Goal: Task Accomplishment & Management: Use online tool/utility

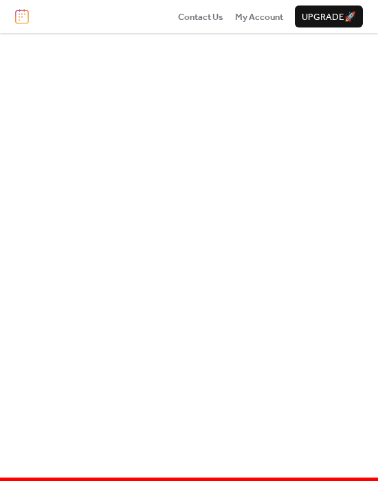
click at [22, 18] on img at bounding box center [22, 16] width 14 height 15
click at [23, 17] on img at bounding box center [22, 16] width 14 height 15
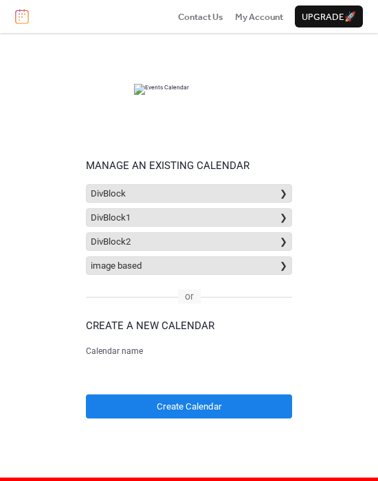
click at [103, 97] on div at bounding box center [188, 89] width 343 height 69
click at [164, 373] on input "text" at bounding box center [189, 371] width 206 height 23
click at [48, 173] on div "Manage an existing calendar DivBlock ❯ DivBlock1 ❯ DivBlock2 ❯ image based ❯ Cr…" at bounding box center [188, 253] width 343 height 397
click at [184, 369] on input "text" at bounding box center [189, 371] width 206 height 23
click at [30, 353] on div "Manage an existing calendar DivBlock ❯ DivBlock1 ❯ DivBlock2 ❯ image based ❯ Cr…" at bounding box center [188, 253] width 343 height 397
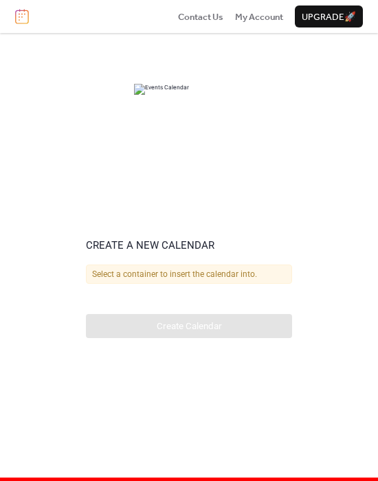
click at [229, 207] on div "Create a new calendar Select a container to insert the calendar into. Calendar …" at bounding box center [189, 288] width 206 height 328
click at [185, 299] on div "Select a container to insert the calendar into. Calendar name" at bounding box center [189, 283] width 206 height 38
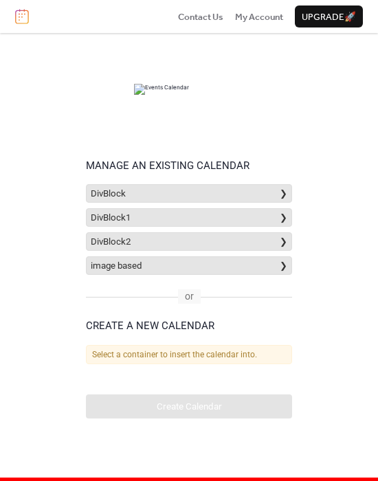
click at [340, 144] on div "Manage an existing calendar DivBlock ❯ DivBlock1 ❯ DivBlock2 ❯ image based ❯ Cr…" at bounding box center [188, 253] width 343 height 397
click at [216, 378] on div "Select a container to insert the calendar into. Calendar name" at bounding box center [189, 364] width 206 height 38
click at [213, 393] on form "Create a new calendar Select a container to insert the calendar into. Calendar …" at bounding box center [189, 368] width 206 height 100
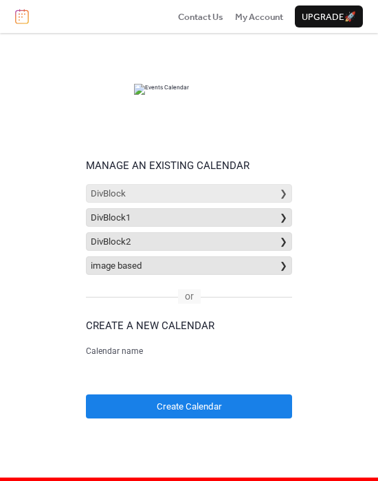
click at [216, 192] on button "DivBlock ❯" at bounding box center [189, 193] width 206 height 19
click at [239, 203] on div "DivBlock ❯ DivBlock1 ❯ DivBlock2 ❯ image based ❯" at bounding box center [189, 229] width 206 height 91
click at [235, 214] on button "DivBlock1 ❯" at bounding box center [189, 217] width 206 height 19
click at [188, 268] on button "image based ❯" at bounding box center [189, 265] width 206 height 19
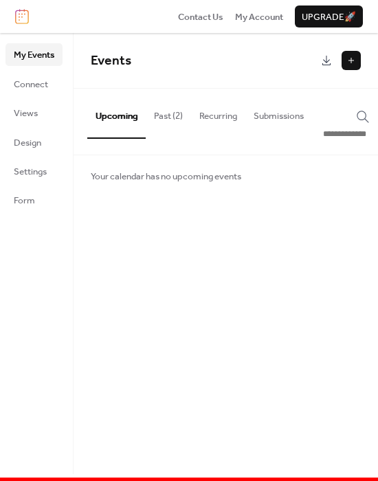
click at [176, 120] on button "Past (2)" at bounding box center [168, 113] width 45 height 48
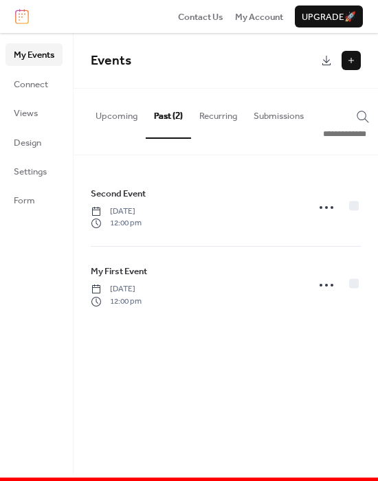
click at [220, 115] on button "Recurring" at bounding box center [218, 113] width 54 height 48
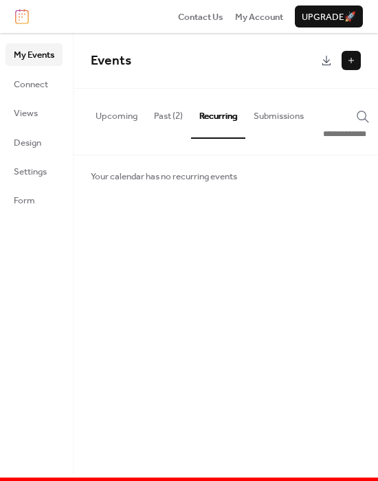
click at [115, 112] on button "Upcoming" at bounding box center [116, 113] width 58 height 48
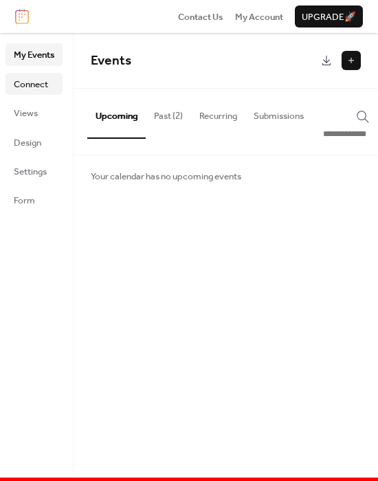
click at [34, 82] on span "Connect" at bounding box center [31, 85] width 34 height 14
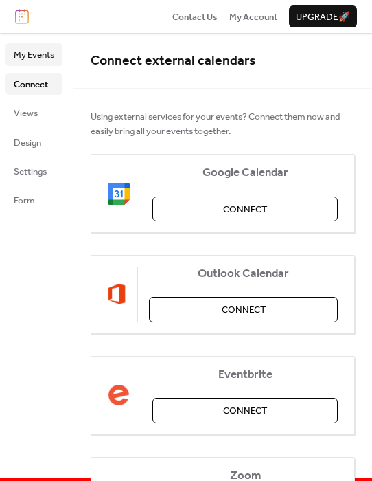
click at [36, 59] on span "My Events" at bounding box center [34, 55] width 41 height 14
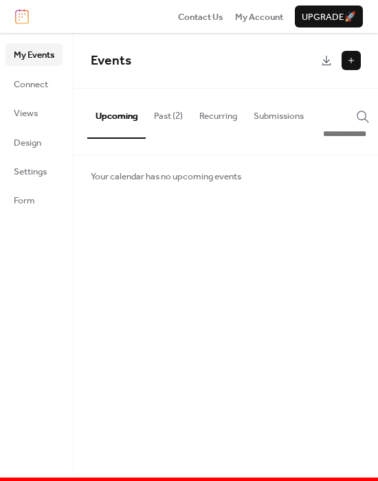
drag, startPoint x: 314, startPoint y: 153, endPoint x: 244, endPoint y: 152, distance: 69.3
click at [244, 152] on div "Upcoming Past (2) Recurring Submissions" at bounding box center [225, 122] width 304 height 67
click at [172, 117] on button "Past (2)" at bounding box center [168, 113] width 45 height 48
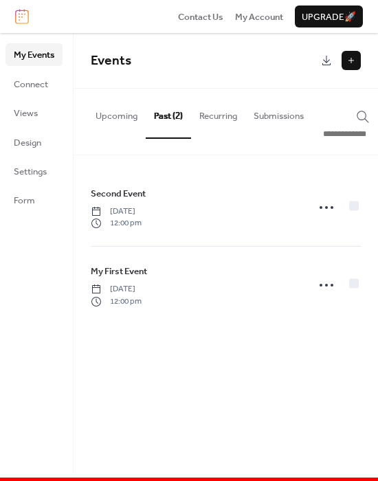
click at [215, 117] on button "Recurring" at bounding box center [218, 113] width 54 height 48
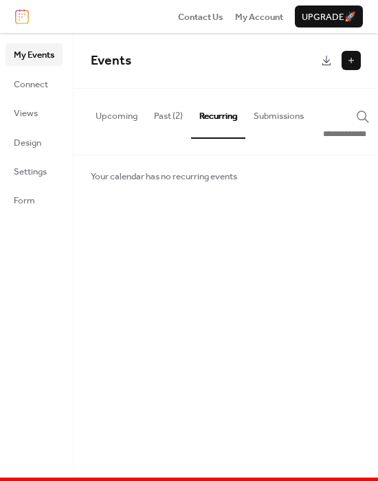
click at [269, 119] on button "Submissions" at bounding box center [278, 113] width 67 height 48
click at [347, 128] on input "button" at bounding box center [364, 134] width 82 height 14
click at [365, 122] on icon "button" at bounding box center [363, 117] width 14 height 14
click at [365, 127] on input "button" at bounding box center [364, 134] width 82 height 14
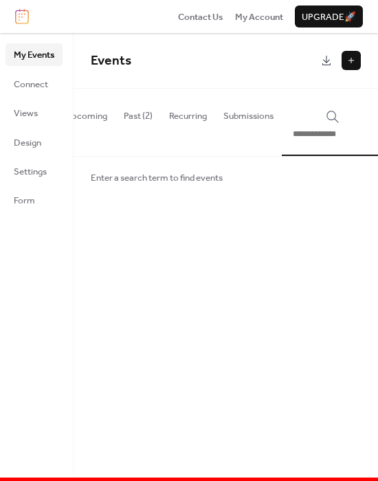
click at [331, 124] on div "button" at bounding box center [332, 125] width 85 height 32
click at [267, 113] on button "Submissions" at bounding box center [248, 113] width 67 height 48
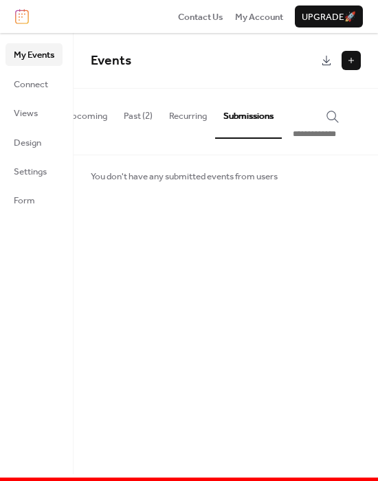
click at [312, 119] on label "button" at bounding box center [332, 116] width 85 height 14
click at [312, 127] on input "button" at bounding box center [333, 134] width 82 height 14
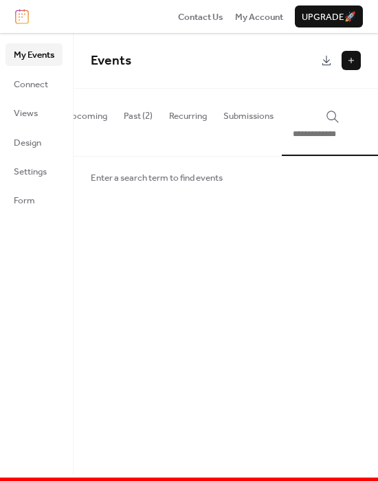
click at [332, 130] on input "button" at bounding box center [333, 134] width 82 height 14
click at [251, 116] on button "Submissions" at bounding box center [248, 113] width 67 height 48
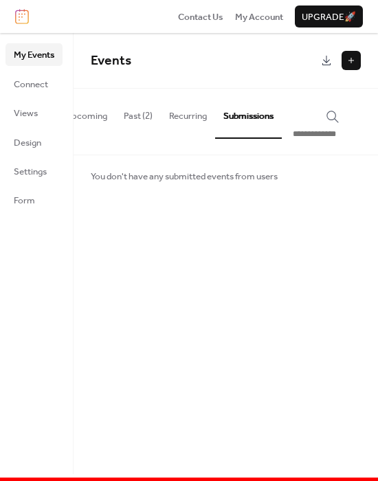
click at [194, 117] on button "Recurring" at bounding box center [188, 113] width 54 height 48
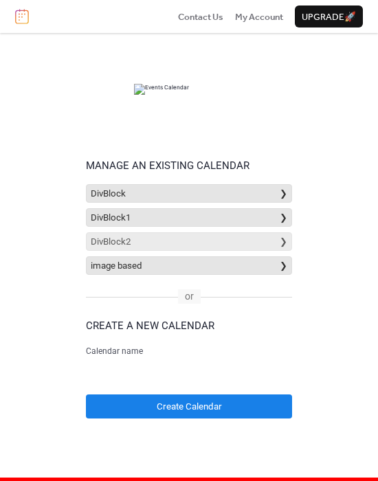
click at [161, 242] on button "DivBlock2 ❯" at bounding box center [189, 241] width 206 height 19
click at [192, 213] on button "DivBlock1 ❯" at bounding box center [189, 217] width 206 height 19
click at [239, 189] on button "DivBlock ❯" at bounding box center [189, 193] width 206 height 19
click at [238, 216] on button "DivBlock1 ❯" at bounding box center [189, 217] width 206 height 19
click at [232, 235] on button "DivBlock2 ❯" at bounding box center [189, 241] width 206 height 19
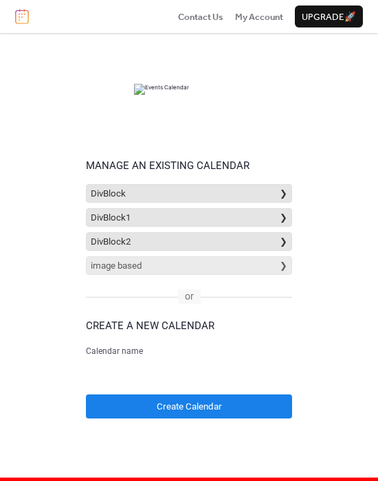
click at [228, 264] on button "image based ❯" at bounding box center [189, 265] width 206 height 19
click at [210, 216] on button "DivBlock1 ❯" at bounding box center [189, 217] width 206 height 19
click at [222, 215] on button "DivBlock1 ❯" at bounding box center [189, 217] width 206 height 19
click at [259, 220] on button "DivBlock1 ❯" at bounding box center [189, 217] width 206 height 19
click at [233, 238] on button "DivBlock2 ❯" at bounding box center [189, 241] width 206 height 19
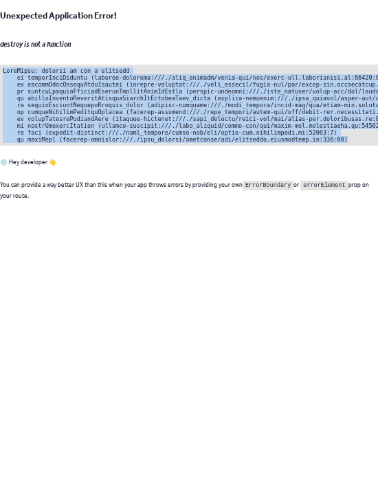
drag, startPoint x: 332, startPoint y: 141, endPoint x: -13, endPoint y: 66, distance: 353.3
click at [0, 66] on html "Unexpected Application Error! destroy is not a function 💿 Hey developer 👋 You c…" at bounding box center [189, 240] width 378 height 481
copy pre "TypeError: destroy is not a function at safelyCallDestroy (webpack-internal:///…"
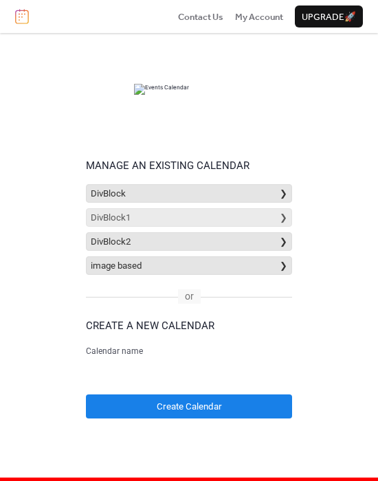
click at [231, 216] on button "DivBlock1 ❯" at bounding box center [189, 217] width 206 height 19
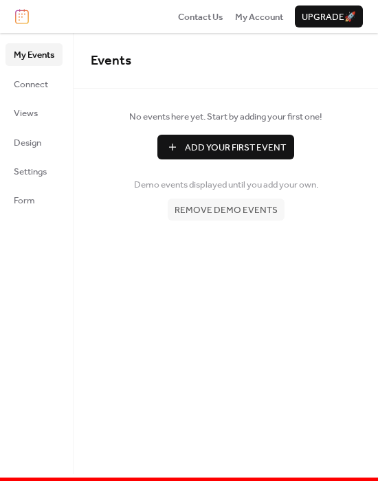
click at [23, 22] on img at bounding box center [22, 16] width 14 height 15
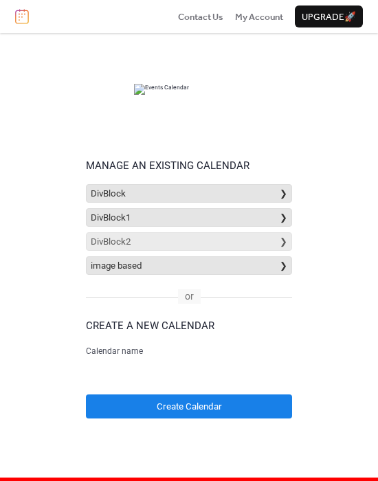
click at [155, 247] on button "DivBlock2 ❯" at bounding box center [189, 241] width 206 height 19
click at [192, 238] on button "DivBlock2 ❯" at bounding box center [189, 241] width 206 height 19
click at [181, 187] on button "DivBlock ❯" at bounding box center [189, 193] width 206 height 19
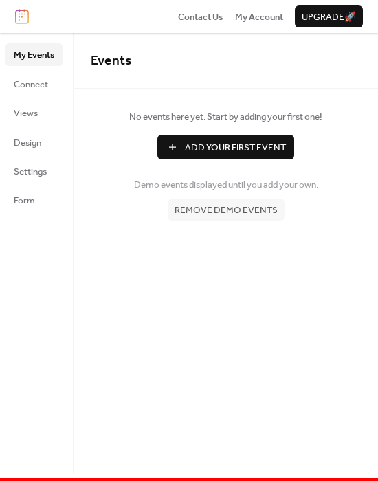
click at [20, 19] on img at bounding box center [22, 16] width 14 height 15
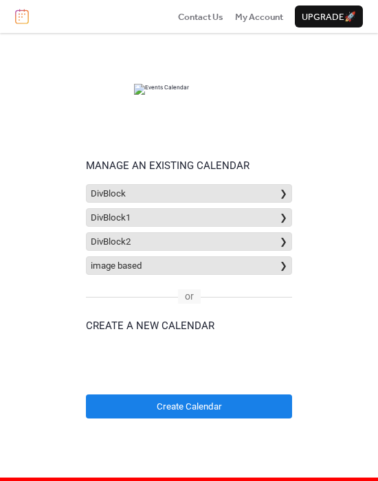
click at [226, 375] on div "Select a container to insert the calendar into. Calendar name" at bounding box center [189, 364] width 206 height 38
click at [156, 358] on div "Select a container to insert the calendar into. Calendar name" at bounding box center [189, 364] width 206 height 38
drag, startPoint x: 148, startPoint y: 347, endPoint x: 139, endPoint y: 365, distance: 20.6
click at [139, 365] on form "Create a new calendar Select a container to insert the calendar into. Calendar …" at bounding box center [189, 368] width 206 height 100
click at [137, 369] on div "Select a container to insert the calendar into. Calendar name" at bounding box center [189, 364] width 206 height 38
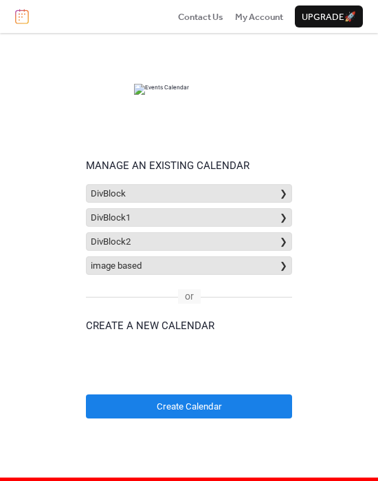
click at [139, 375] on div "Select a container to insert the calendar into. Calendar name" at bounding box center [189, 364] width 206 height 38
click at [221, 268] on button "image based ❯" at bounding box center [189, 265] width 206 height 19
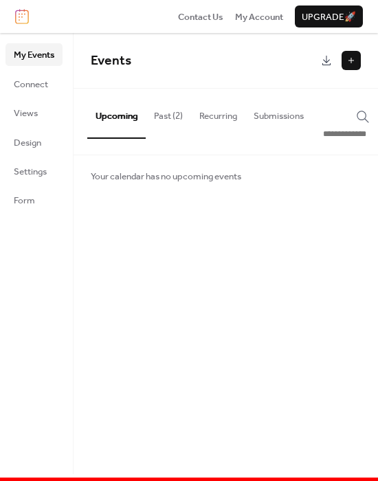
click at [30, 15] on div "Contact Us My Account Upgrade 🚀" at bounding box center [189, 16] width 378 height 33
click at [20, 16] on img at bounding box center [22, 16] width 14 height 15
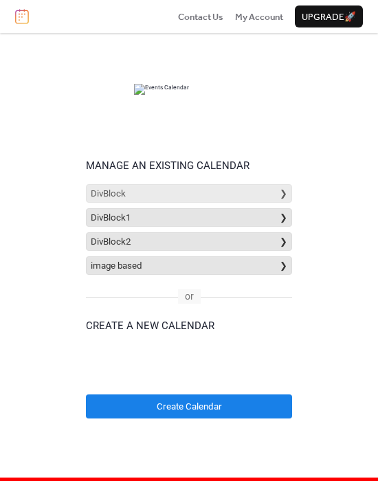
click at [203, 190] on button "DivBlock ❯" at bounding box center [189, 193] width 206 height 19
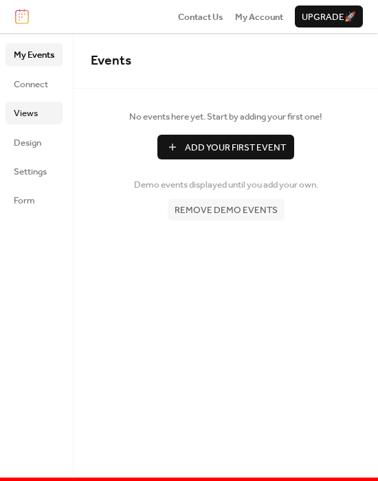
click at [31, 115] on span "Views" at bounding box center [26, 113] width 24 height 14
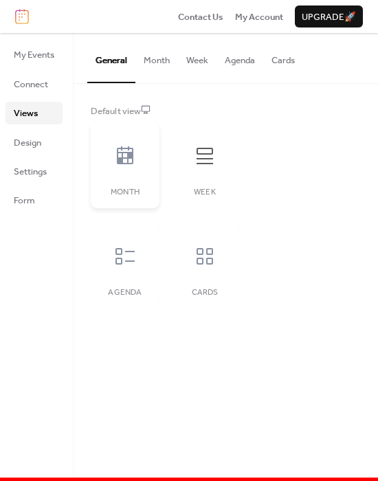
click at [111, 162] on div at bounding box center [124, 155] width 41 height 41
click at [204, 185] on div "Week" at bounding box center [204, 165] width 69 height 86
click at [25, 21] on img at bounding box center [22, 16] width 14 height 15
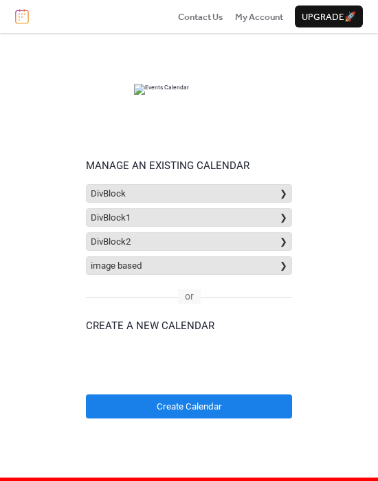
click at [333, 362] on div "Manage an existing calendar DivBlock ❯ DivBlock1 ❯ DivBlock2 ❯ image based ❯ Cr…" at bounding box center [188, 253] width 343 height 397
click at [205, 365] on div "Select a container to insert the calendar into. Calendar name" at bounding box center [189, 364] width 206 height 38
click at [205, 374] on div "Select a container to insert the calendar into. Calendar name" at bounding box center [189, 364] width 206 height 38
click at [293, 341] on div "Manage an existing calendar DivBlock ❯ DivBlock1 ❯ DivBlock2 ❯ image based ❯ Cr…" at bounding box center [188, 253] width 343 height 397
